Goal: Task Accomplishment & Management: Manage account settings

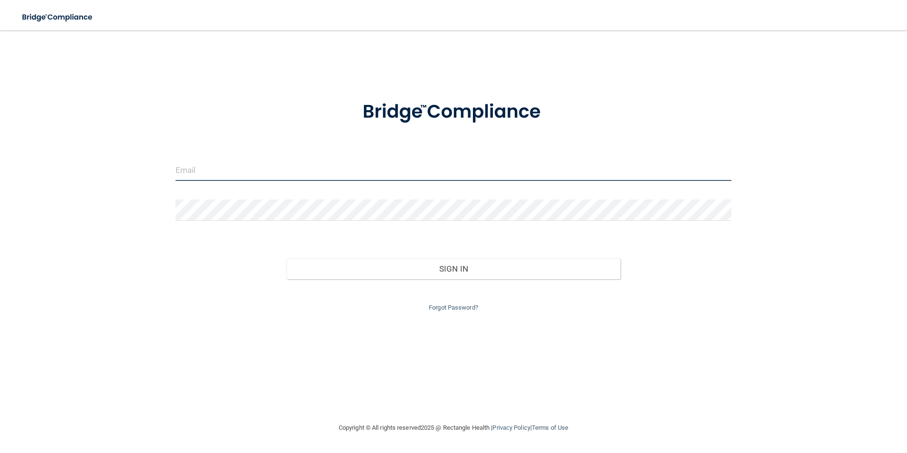
click at [191, 170] on input "email" at bounding box center [454, 169] width 557 height 21
type input "[EMAIL_ADDRESS][DOMAIN_NAME]"
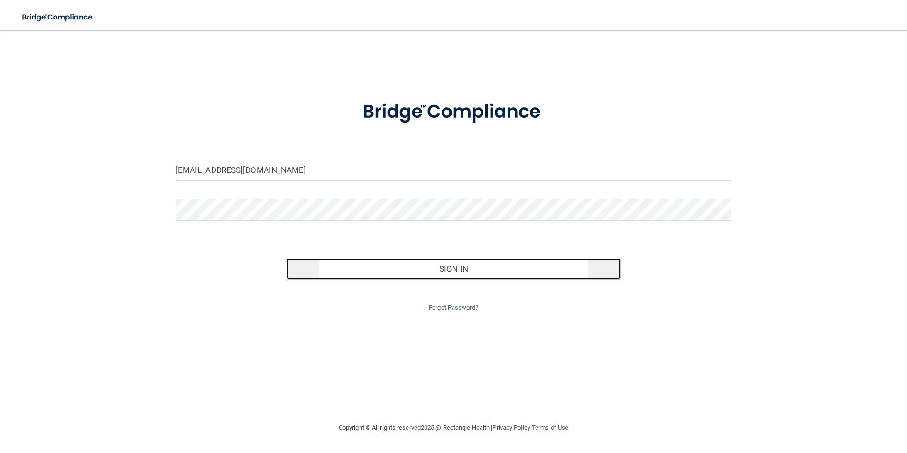
click at [456, 270] on button "Sign In" at bounding box center [454, 268] width 334 height 21
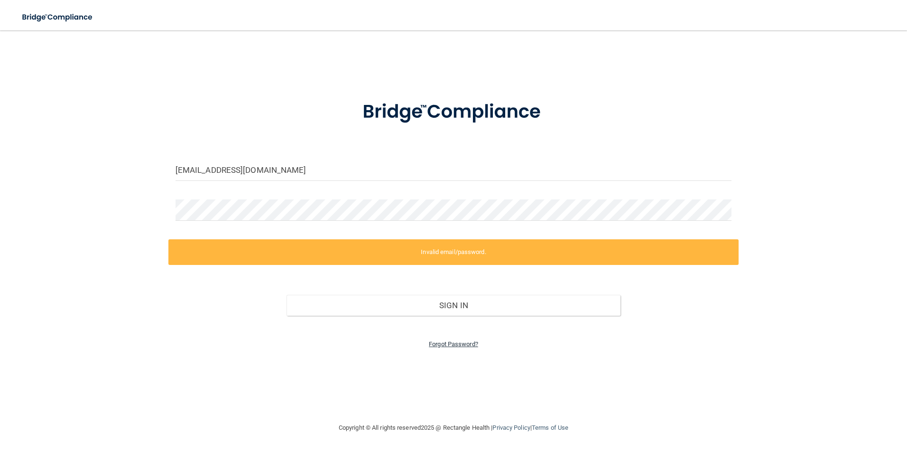
click at [458, 344] on link "Forgot Password?" at bounding box center [453, 343] width 49 height 7
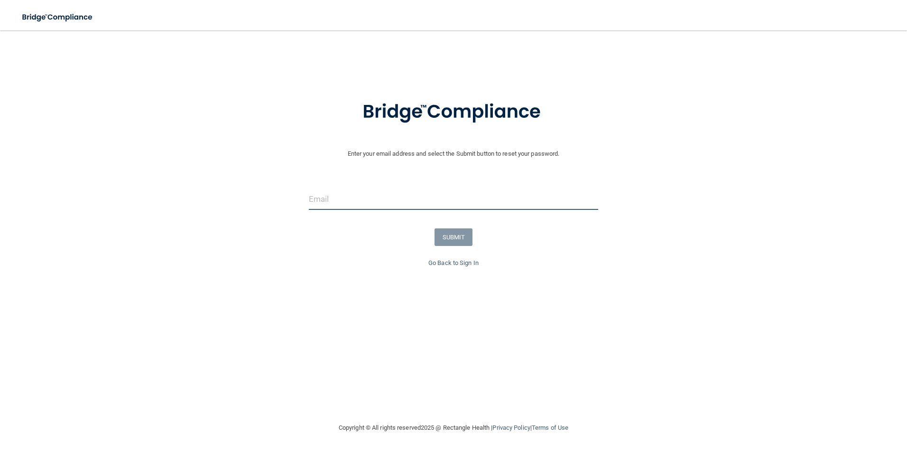
click at [347, 202] on input "email" at bounding box center [454, 198] width 290 height 21
type input "[EMAIL_ADDRESS][DOMAIN_NAME]"
click at [451, 240] on button "SUBMIT" at bounding box center [454, 237] width 38 height 18
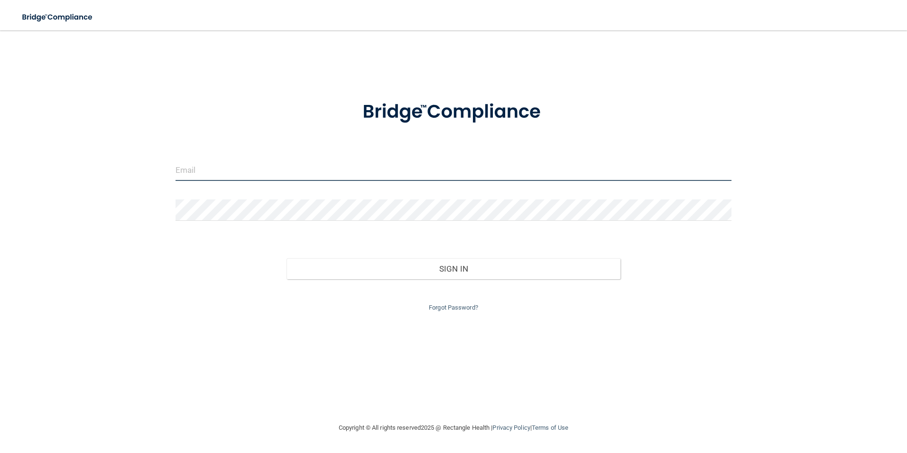
click at [230, 173] on input "email" at bounding box center [454, 169] width 557 height 21
type input "[EMAIL_ADDRESS][DOMAIN_NAME]"
click at [294, 172] on input "[EMAIL_ADDRESS][DOMAIN_NAME]" at bounding box center [454, 169] width 557 height 21
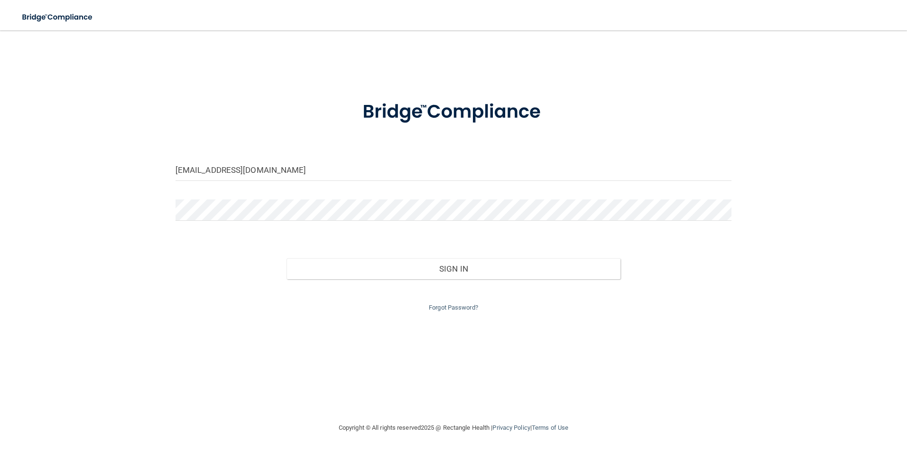
click at [295, 327] on div "[EMAIL_ADDRESS][DOMAIN_NAME] Invalid email/password. You don't have permission …" at bounding box center [453, 226] width 869 height 372
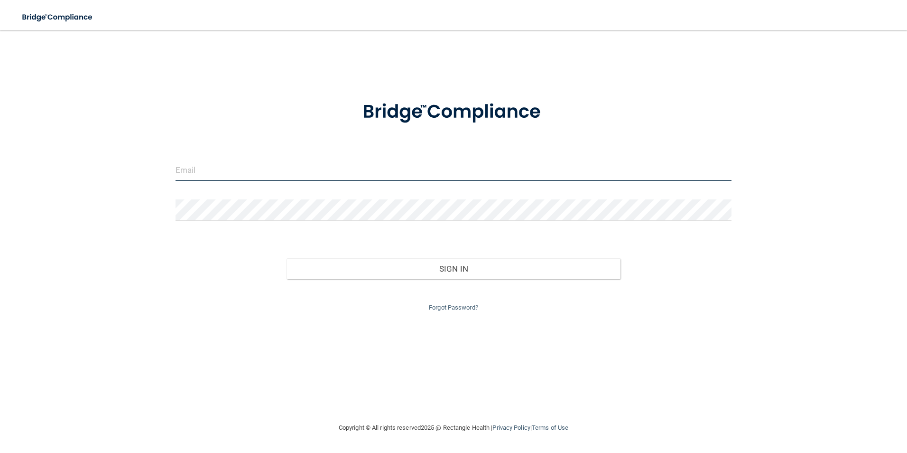
click at [206, 170] on input "email" at bounding box center [454, 169] width 557 height 21
